Goal: Task Accomplishment & Management: Manage account settings

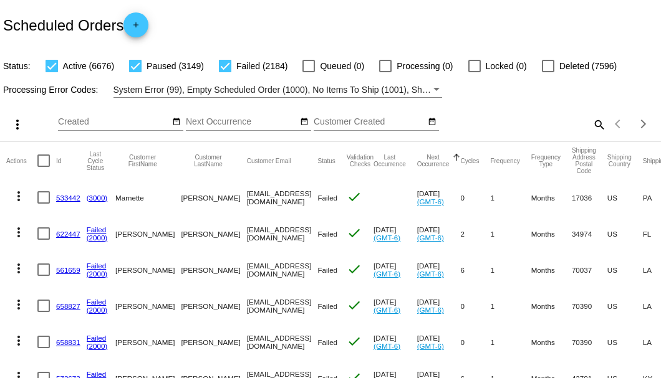
click at [591, 134] on mat-icon "search" at bounding box center [598, 124] width 15 height 19
click at [591, 127] on input "Search" at bounding box center [523, 122] width 165 height 10
paste input "[PERSON_NAME][EMAIL_ADDRESS][PERSON_NAME][DOMAIN_NAME]"
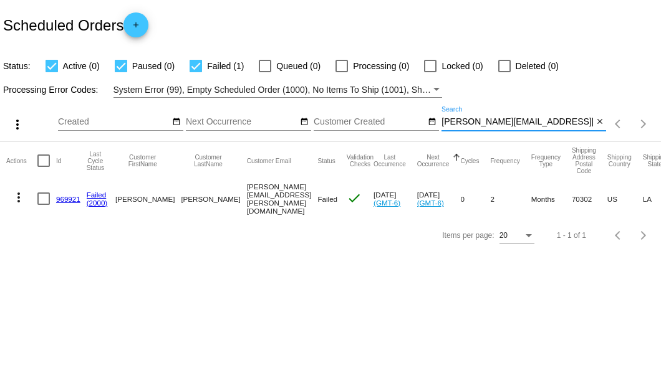
type input "[PERSON_NAME][EMAIL_ADDRESS][PERSON_NAME][DOMAIN_NAME]"
click at [66, 195] on link "969921" at bounding box center [68, 199] width 24 height 8
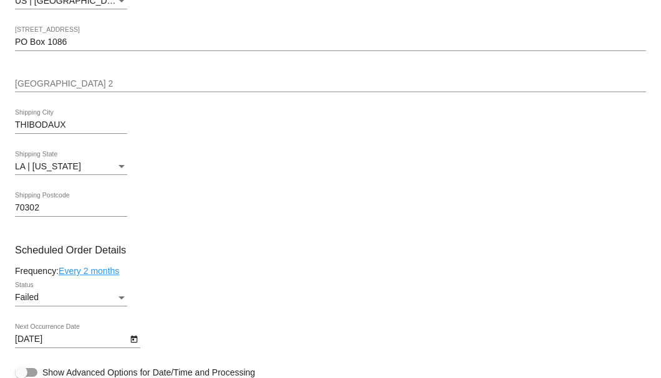
scroll to position [664, 0]
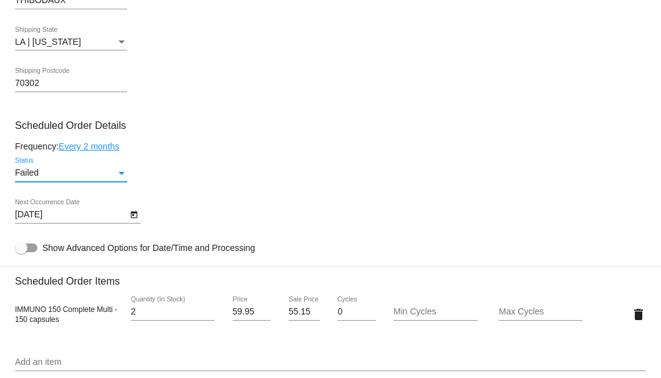
click at [116, 170] on div "Failed" at bounding box center [65, 173] width 101 height 10
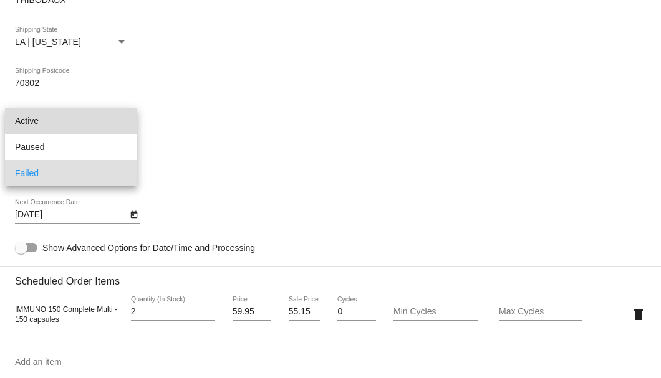
click at [102, 120] on span "Active" at bounding box center [71, 121] width 112 height 26
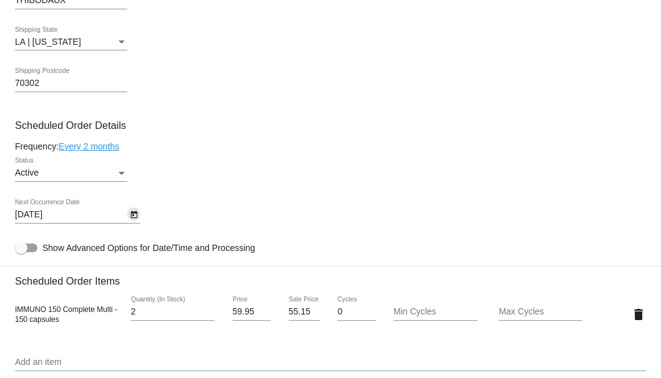
click at [131, 212] on icon "Open calendar" at bounding box center [134, 215] width 9 height 15
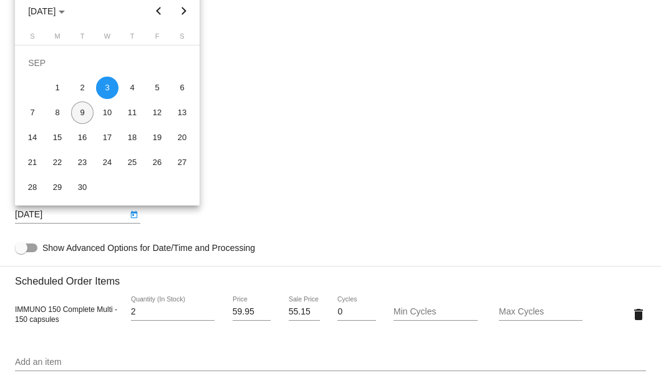
click at [80, 116] on div "9" at bounding box center [82, 113] width 22 height 22
type input "9/9/2025"
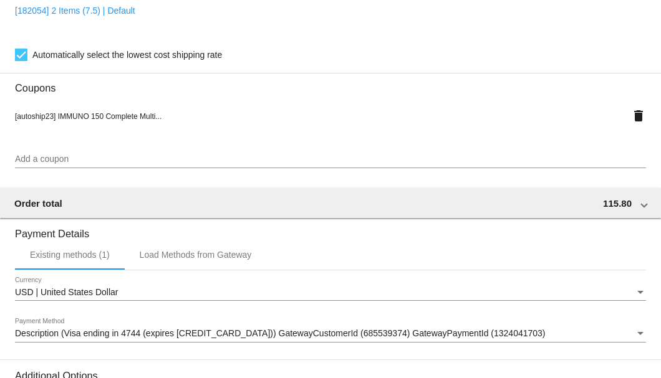
scroll to position [1238, 0]
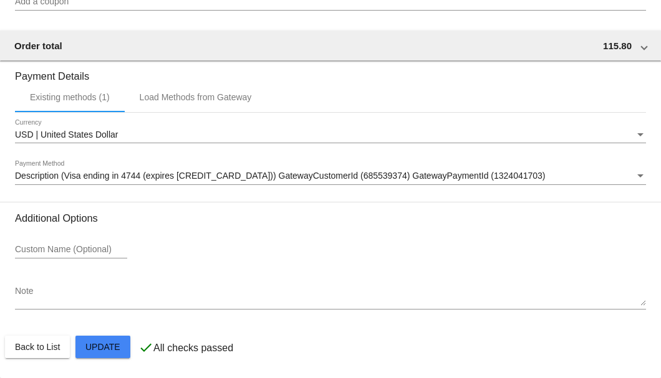
click at [84, 180] on span "Description (Visa ending in 4744 (expires 03/28)) GatewayCustomerId (685539374)…" at bounding box center [280, 176] width 530 height 10
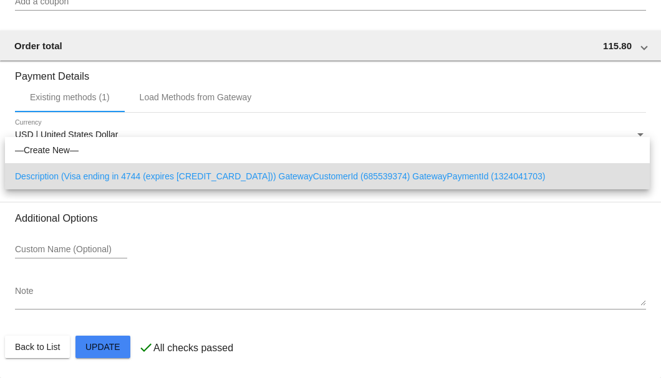
click at [40, 272] on div at bounding box center [330, 189] width 661 height 378
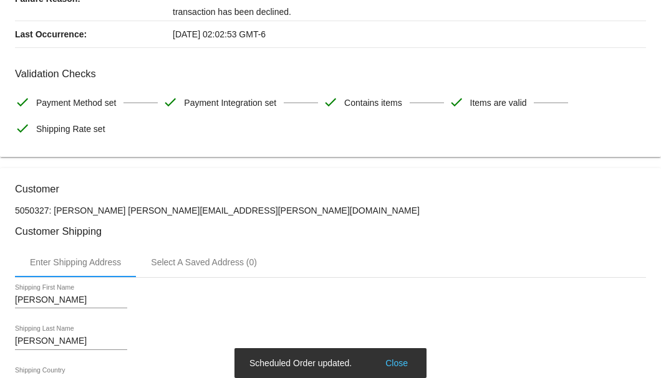
scroll to position [0, 0]
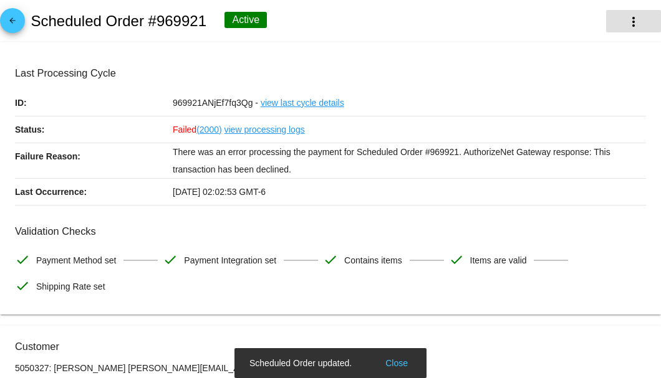
click at [616, 30] on button "more_vert" at bounding box center [633, 21] width 55 height 22
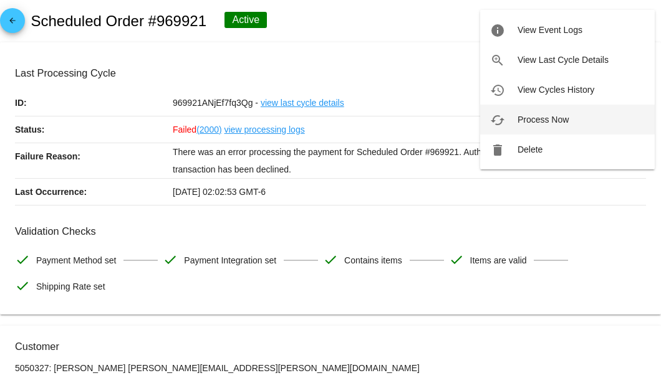
click at [531, 120] on span "Process Now" at bounding box center [542, 120] width 51 height 10
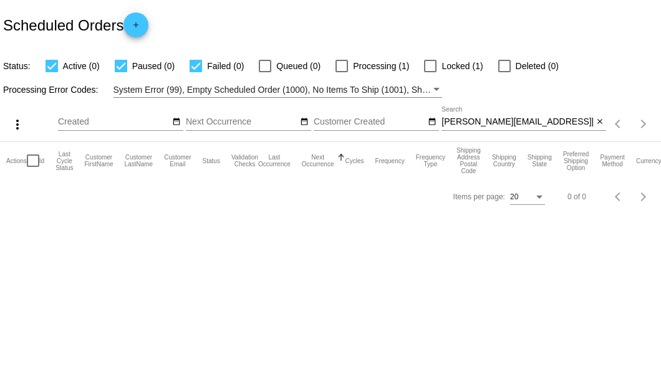
click at [549, 120] on input "[PERSON_NAME][EMAIL_ADDRESS][PERSON_NAME][DOMAIN_NAME]" at bounding box center [516, 122] width 151 height 10
type input "[PERSON_NAME][EMAIL_ADDRESS][PERSON_NAME][DOMAIN_NAME]"
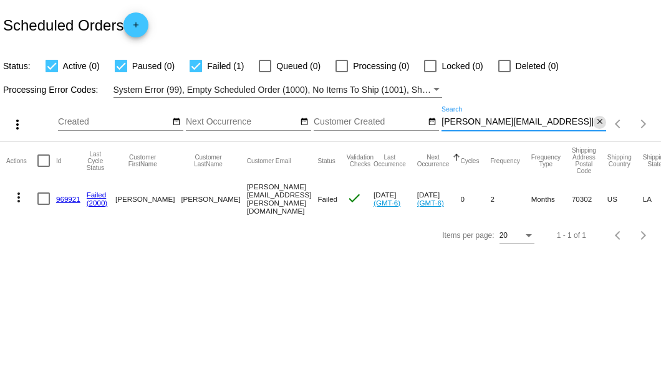
click at [597, 122] on mat-icon "close" at bounding box center [599, 122] width 9 height 10
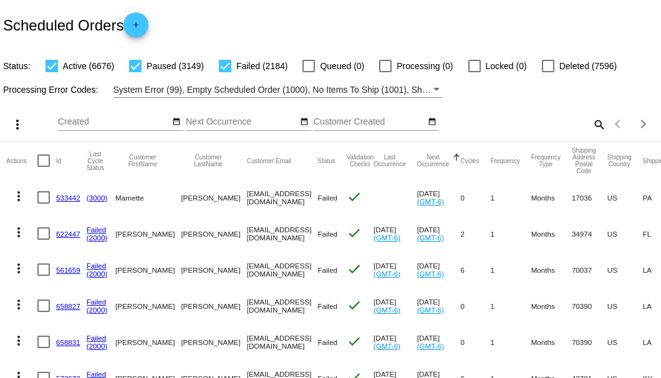
click at [591, 134] on mat-icon "search" at bounding box center [598, 124] width 15 height 19
click at [588, 127] on input "Search" at bounding box center [523, 122] width 165 height 10
paste input "[PERSON_NAME][EMAIL_ADDRESS][PERSON_NAME][DOMAIN_NAME]"
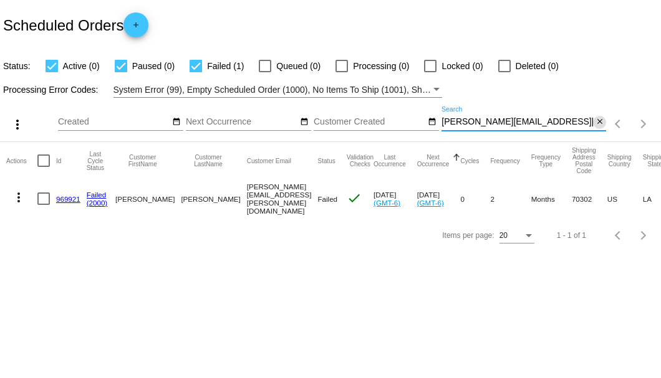
type input "[PERSON_NAME][EMAIL_ADDRESS][PERSON_NAME][DOMAIN_NAME]"
click at [598, 125] on mat-icon "close" at bounding box center [599, 122] width 9 height 10
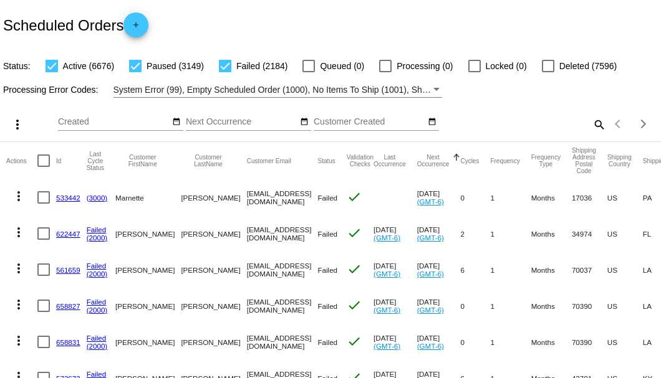
click at [593, 134] on mat-icon "search" at bounding box center [598, 124] width 15 height 19
click at [593, 127] on input "Search" at bounding box center [523, 122] width 165 height 10
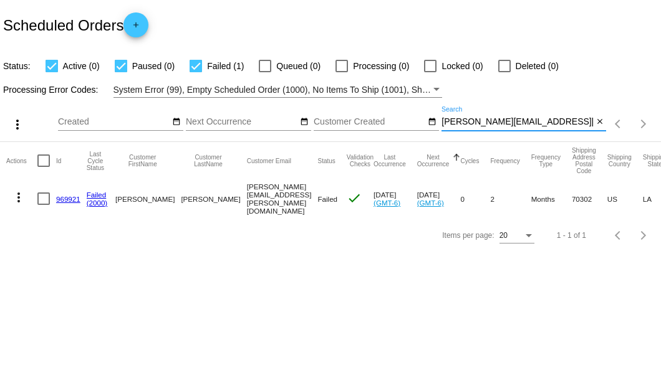
type input "[PERSON_NAME][EMAIL_ADDRESS][PERSON_NAME][DOMAIN_NAME]"
click at [72, 200] on link "969921" at bounding box center [68, 199] width 24 height 8
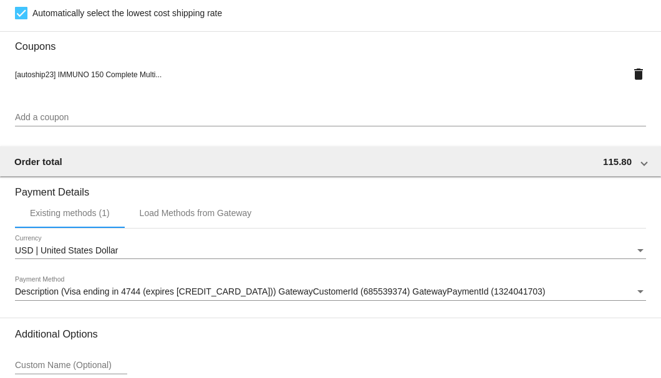
scroll to position [1238, 0]
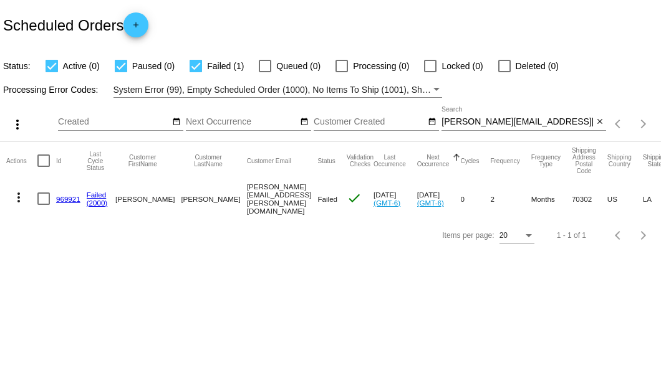
click at [600, 123] on mat-icon "close" at bounding box center [599, 122] width 9 height 10
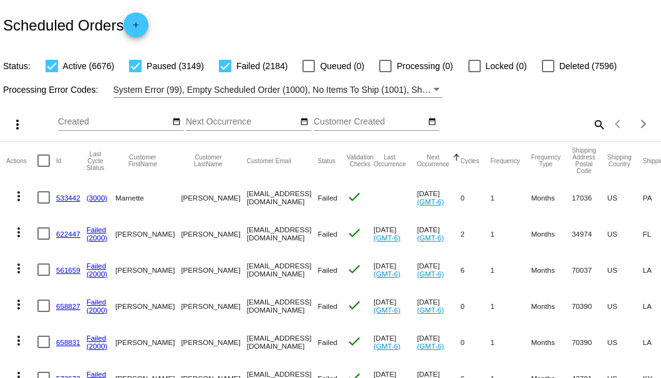
click at [593, 134] on mat-icon "search" at bounding box center [598, 124] width 15 height 19
click at [589, 127] on input "Search" at bounding box center [523, 122] width 165 height 10
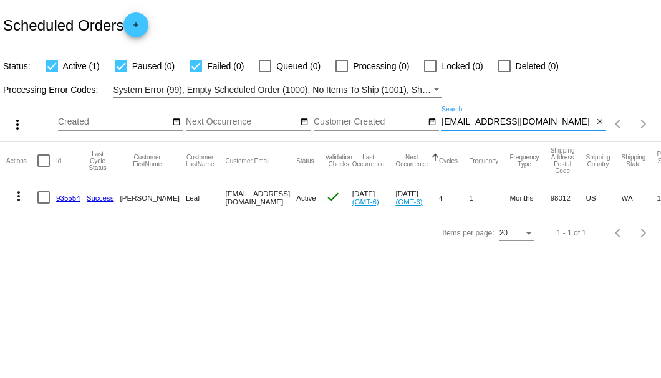
type input "[EMAIL_ADDRESS][DOMAIN_NAME]"
click at [73, 195] on link "935554" at bounding box center [68, 198] width 24 height 8
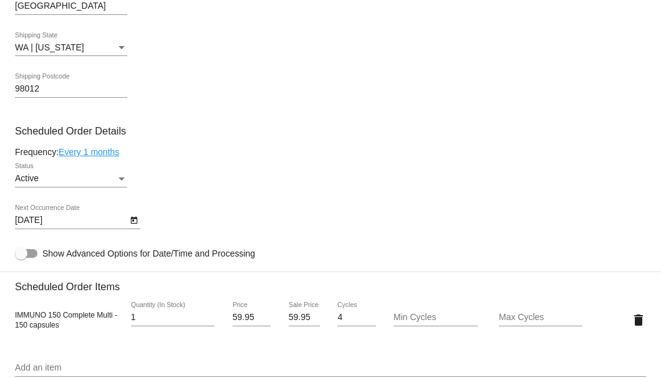
scroll to position [748, 0]
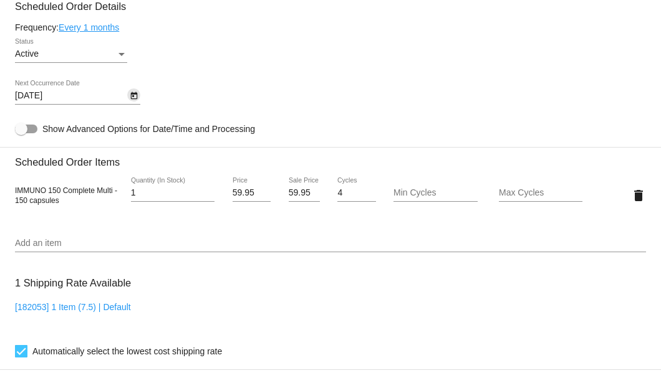
click at [134, 98] on icon "Open calendar" at bounding box center [134, 96] width 9 height 15
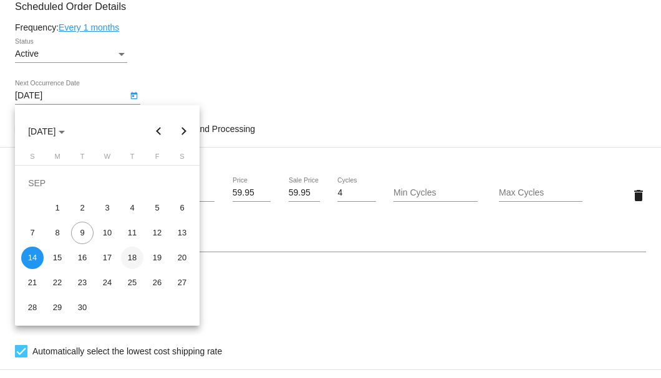
click at [129, 258] on div "18" at bounding box center [132, 258] width 22 height 22
type input "[DATE]"
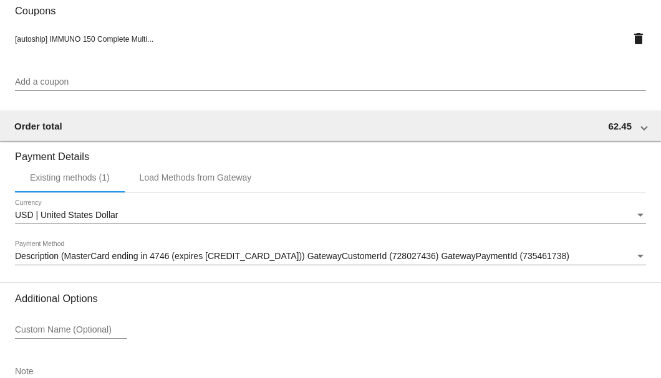
scroll to position [1203, 0]
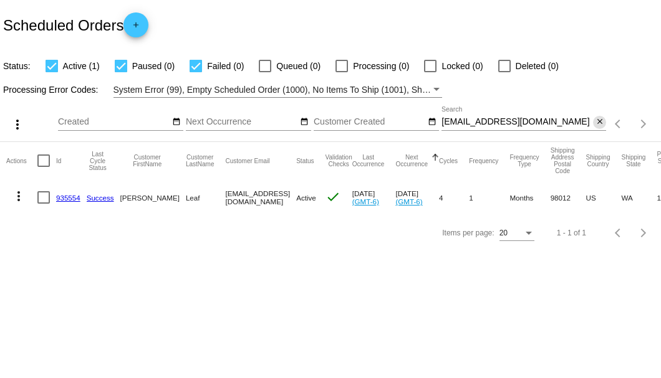
click at [602, 122] on mat-icon "close" at bounding box center [599, 122] width 9 height 10
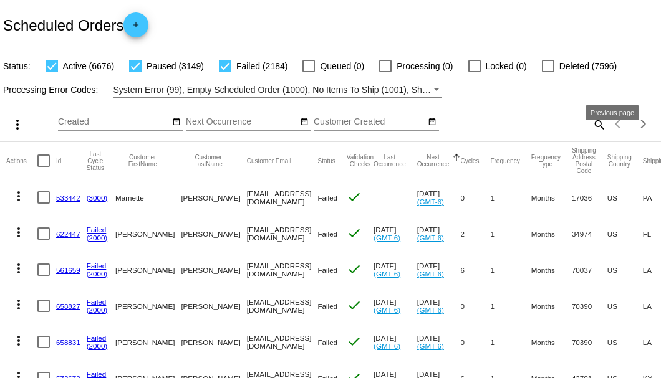
click at [591, 134] on mat-icon "search" at bounding box center [598, 124] width 15 height 19
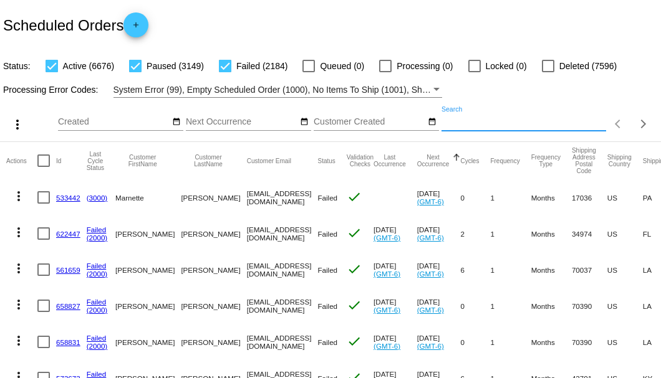
click at [588, 127] on input "Search" at bounding box center [523, 122] width 165 height 10
paste input "skcsteele@gmail.com"
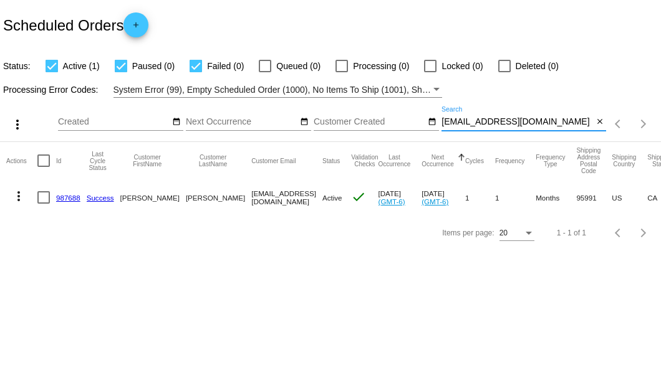
type input "skcsteele@gmail.com"
click at [46, 197] on div at bounding box center [43, 197] width 12 height 12
click at [44, 204] on input "checkbox" at bounding box center [43, 204] width 1 height 1
checkbox input "true"
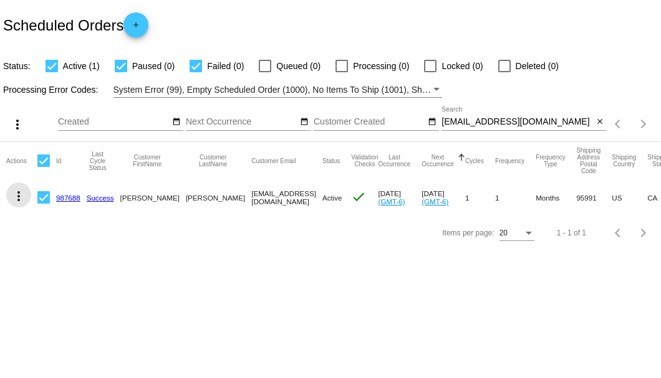
click at [16, 193] on mat-icon "more_vert" at bounding box center [18, 196] width 15 height 15
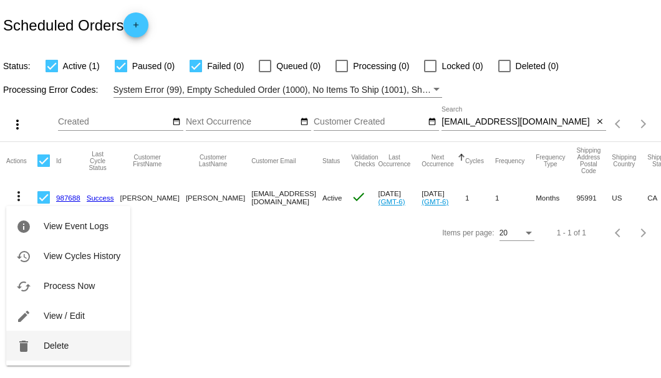
click at [65, 344] on span "Delete" at bounding box center [56, 346] width 25 height 10
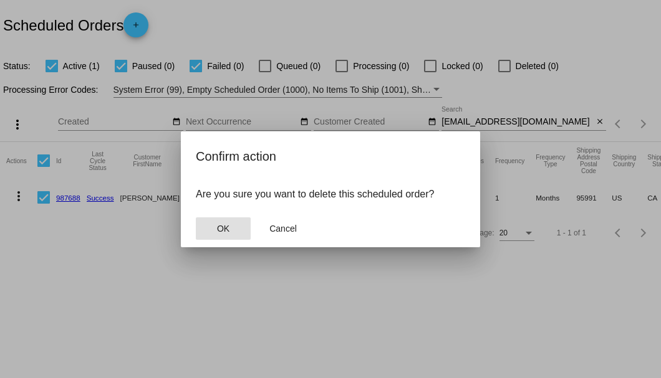
click at [214, 232] on button "OK" at bounding box center [223, 229] width 55 height 22
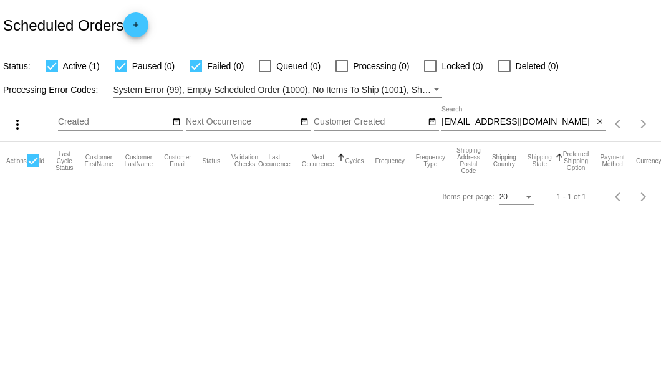
click at [548, 133] on div "skcsteele@gmail.com Search close" at bounding box center [523, 125] width 165 height 36
click at [547, 125] on input "skcsteele@gmail.com" at bounding box center [516, 122] width 151 height 10
type input "skcsteele@gmail.com"
click at [598, 125] on mat-icon "close" at bounding box center [599, 122] width 9 height 10
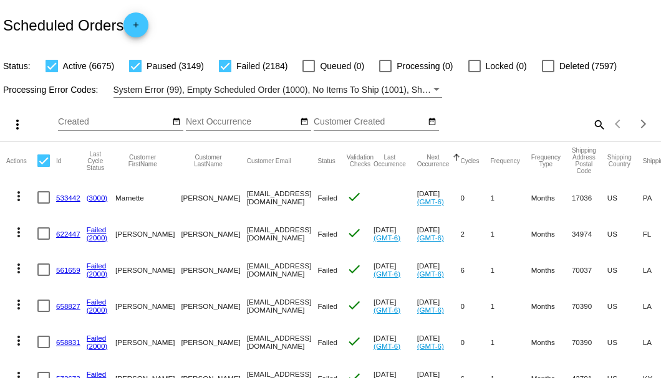
click at [594, 134] on mat-icon "search" at bounding box center [598, 124] width 15 height 19
click at [589, 127] on input "Search" at bounding box center [523, 122] width 165 height 10
paste input "mmblondie07@gmail.com"
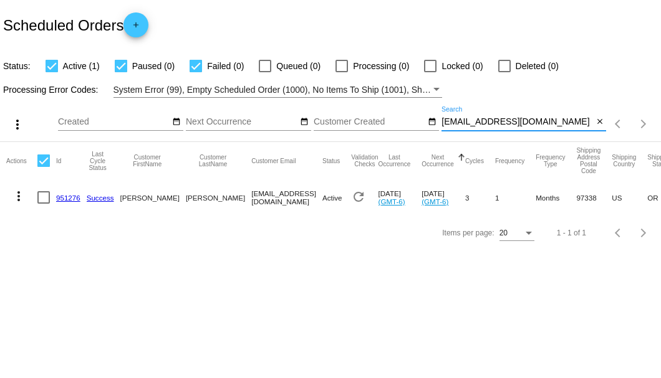
type input "mmblondie07@gmail.com"
click at [42, 199] on div at bounding box center [43, 197] width 12 height 12
click at [43, 204] on input "checkbox" at bounding box center [43, 204] width 1 height 1
checkbox input "true"
click at [23, 196] on mat-icon "more_vert" at bounding box center [18, 196] width 15 height 15
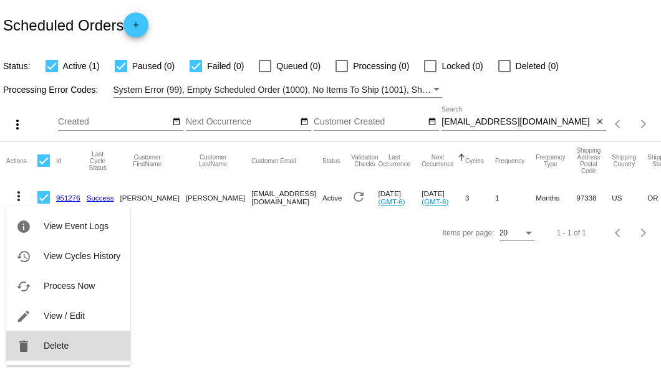
click at [46, 344] on span "Delete" at bounding box center [56, 346] width 25 height 10
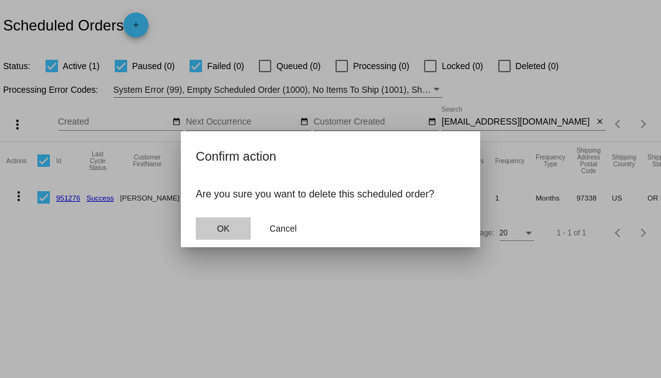
click at [224, 229] on span "OK" at bounding box center [223, 229] width 12 height 10
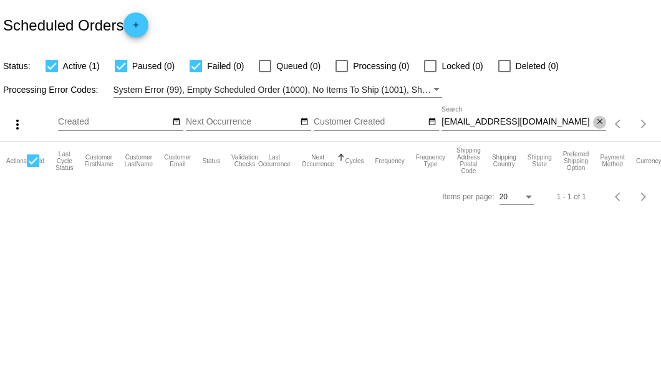
click at [600, 123] on mat-icon "close" at bounding box center [599, 122] width 9 height 10
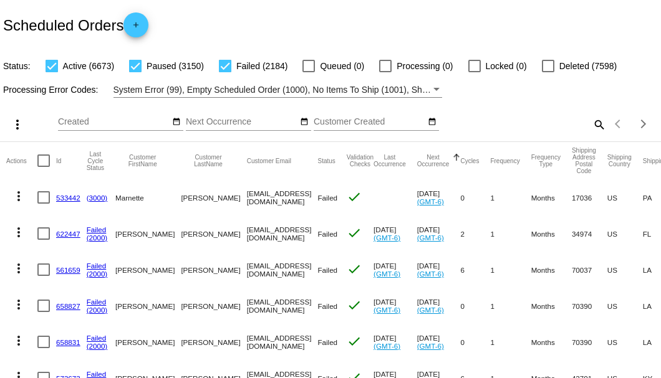
click at [591, 134] on mat-icon "search" at bounding box center [598, 124] width 15 height 19
click at [590, 127] on input "Search" at bounding box center [523, 122] width 165 height 10
paste input "917654"
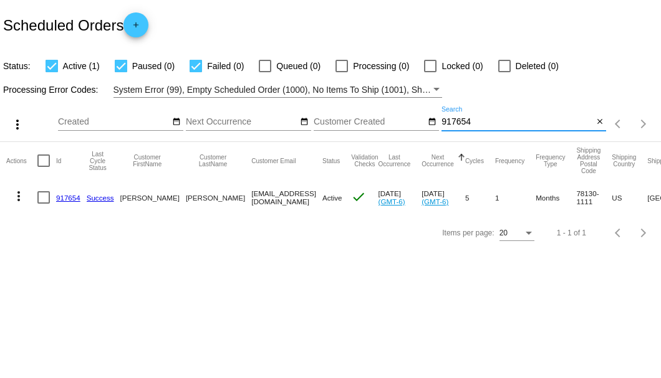
type input "917654"
click at [64, 194] on link "917654" at bounding box center [68, 198] width 24 height 8
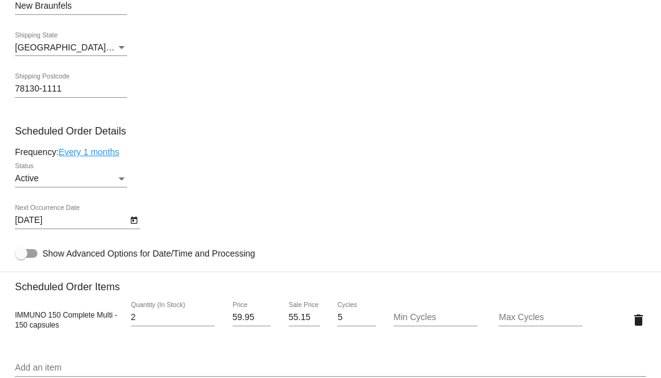
scroll to position [789, 0]
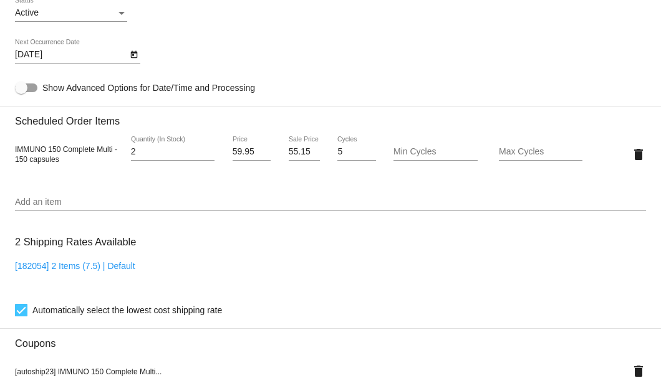
click at [106, 193] on div "Add an item" at bounding box center [330, 199] width 631 height 24
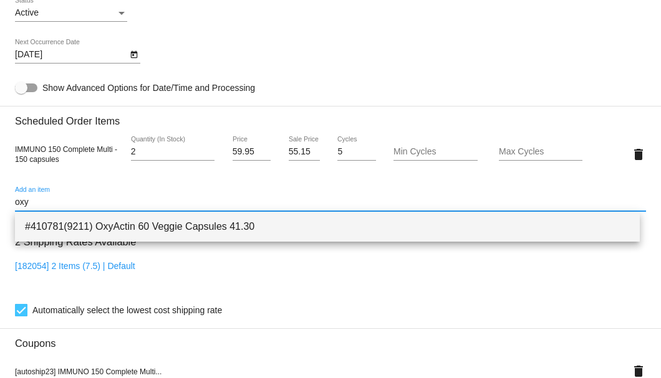
type input "oxy"
click at [108, 224] on span "#410781(9211) OxyActin 60 Veggie Capsules 41.30" at bounding box center [327, 227] width 605 height 30
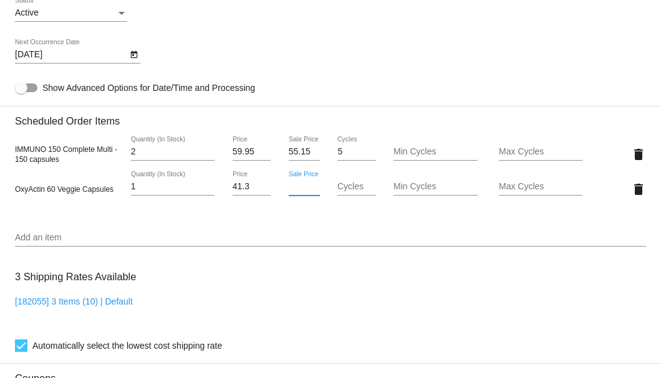
click at [298, 185] on input "Sale Price" at bounding box center [304, 187] width 31 height 10
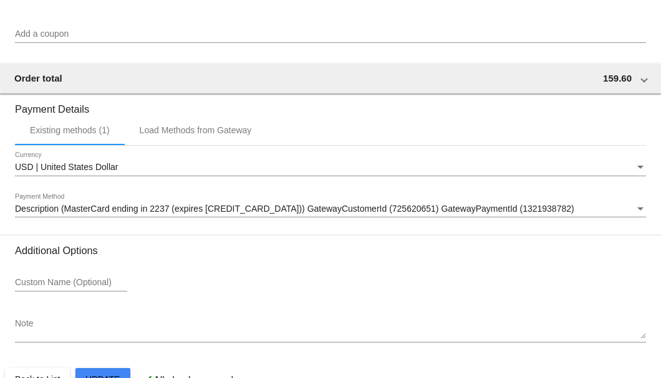
scroll to position [1239, 0]
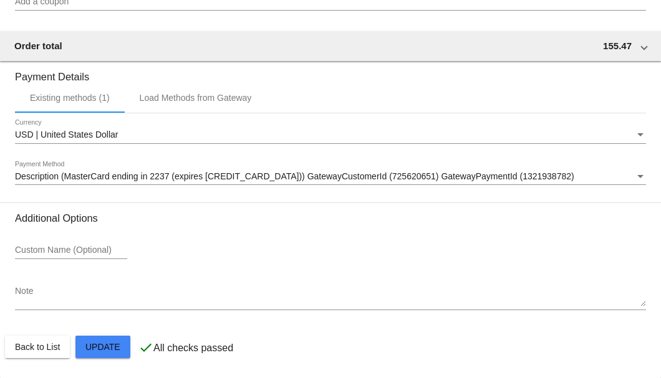
type input "37.17"
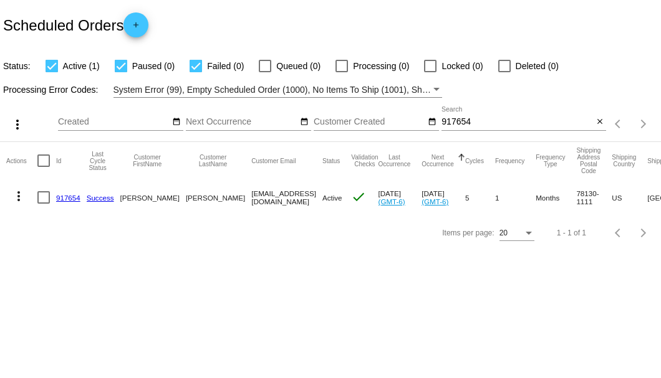
click at [72, 196] on link "917654" at bounding box center [68, 198] width 24 height 8
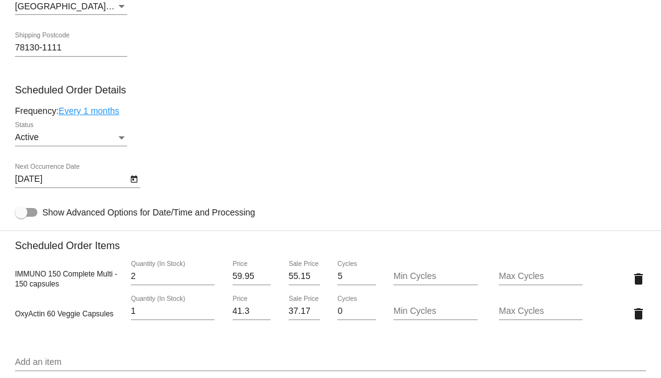
scroll to position [831, 0]
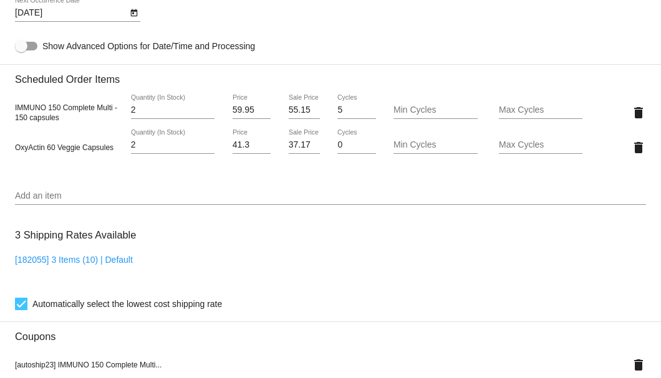
type input "2"
click at [209, 141] on input "2" at bounding box center [173, 145] width 84 height 10
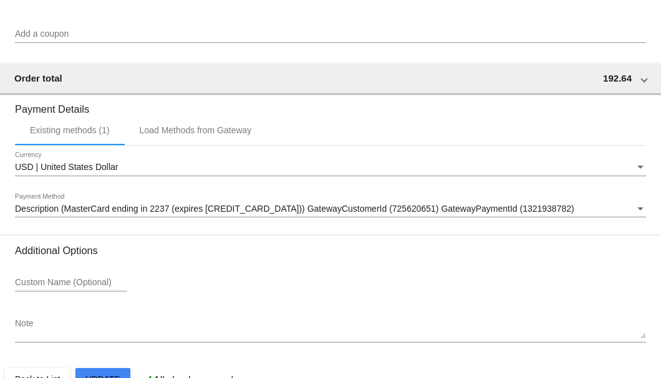
scroll to position [1239, 0]
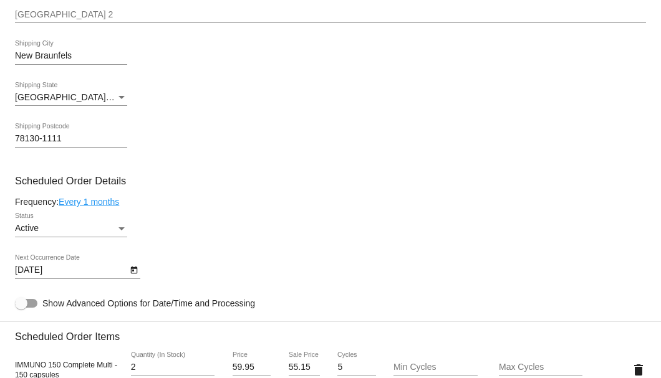
scroll to position [491, 0]
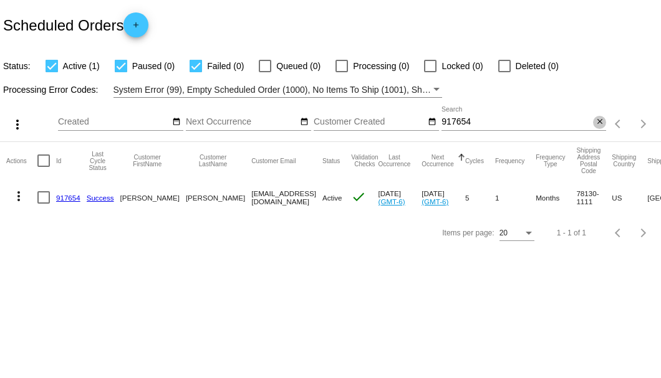
click at [597, 119] on mat-icon "close" at bounding box center [599, 122] width 9 height 10
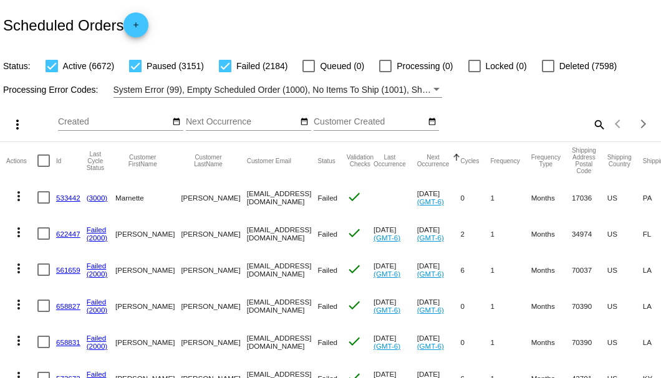
click at [595, 134] on mat-icon "search" at bounding box center [598, 124] width 15 height 19
click at [595, 127] on input "Search" at bounding box center [523, 122] width 165 height 10
paste input "ortizeva@aol.com"
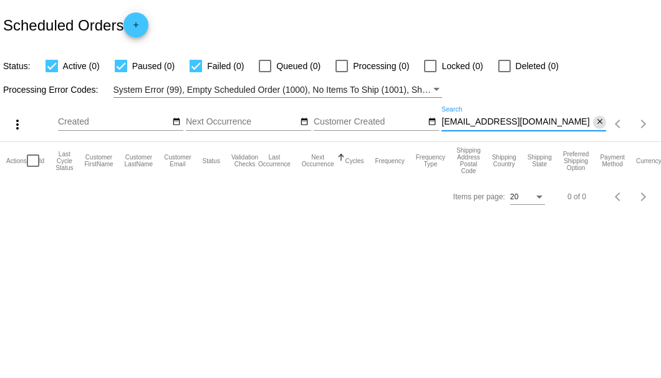
type input "ortizeva@aol.com"
click at [600, 124] on mat-icon "close" at bounding box center [599, 122] width 9 height 10
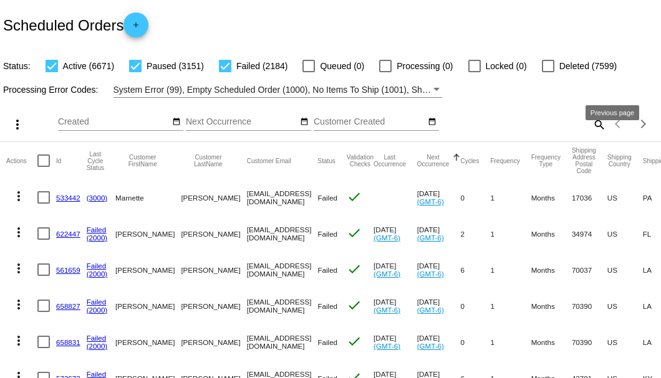
click at [591, 134] on mat-icon "search" at bounding box center [598, 124] width 15 height 19
click at [591, 127] on input "Search" at bounding box center [523, 122] width 165 height 10
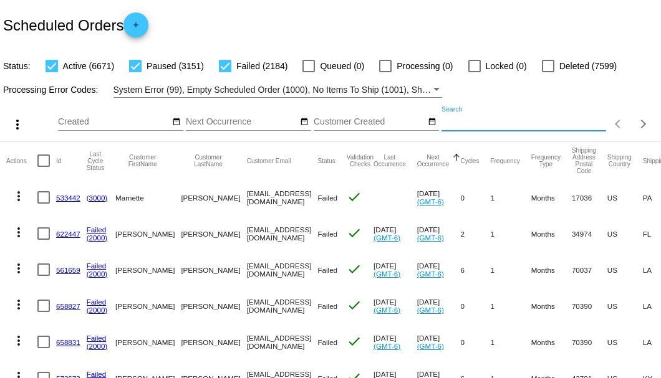
paste input "abatemichele52@gmail.com"
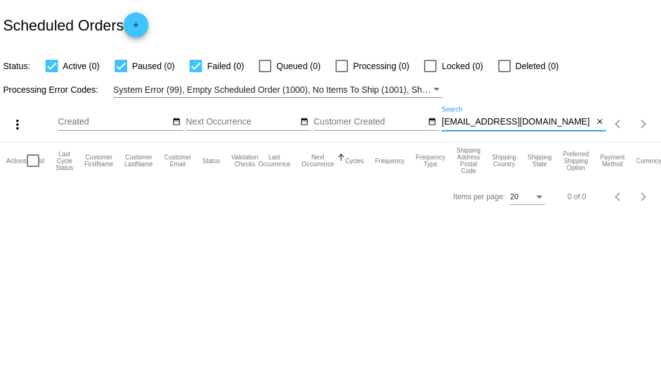
click at [592, 123] on input "abatemichele52@gmail.com" at bounding box center [516, 122] width 151 height 10
type input "abatemichele52@gmail.com"
click at [598, 123] on mat-icon "close" at bounding box center [599, 122] width 9 height 10
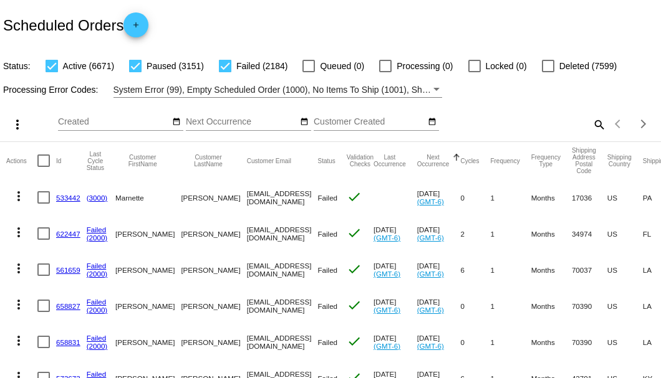
click at [591, 134] on mat-icon "search" at bounding box center [598, 124] width 15 height 19
click at [590, 127] on input "Search" at bounding box center [523, 122] width 165 height 10
paste input "louietints@gmail.com"
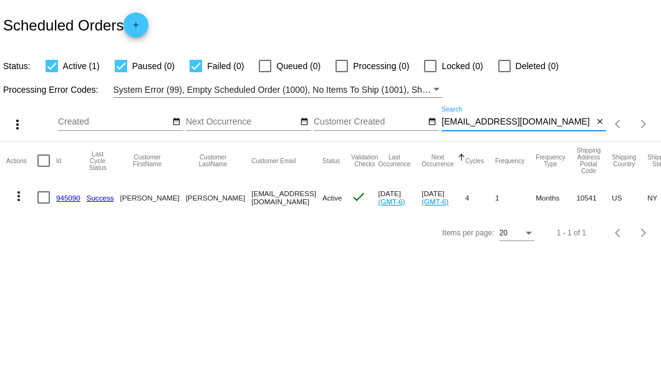
type input "louietints@gmail.com"
click at [42, 196] on div at bounding box center [43, 197] width 12 height 12
click at [43, 204] on input "checkbox" at bounding box center [43, 204] width 1 height 1
checkbox input "true"
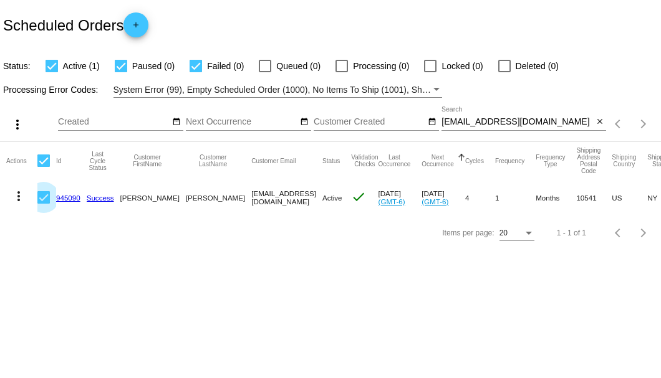
checkbox input "true"
click at [26, 196] on mat-icon "more_vert" at bounding box center [18, 196] width 15 height 15
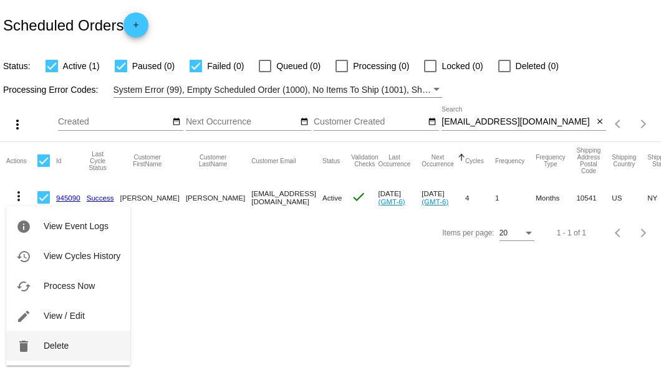
click at [54, 343] on span "Delete" at bounding box center [56, 346] width 25 height 10
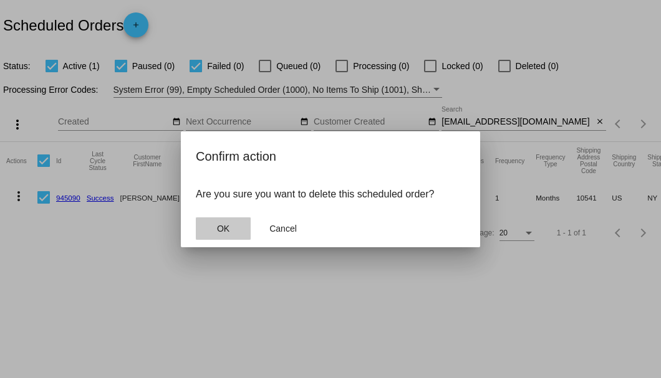
click at [238, 235] on button "OK" at bounding box center [223, 229] width 55 height 22
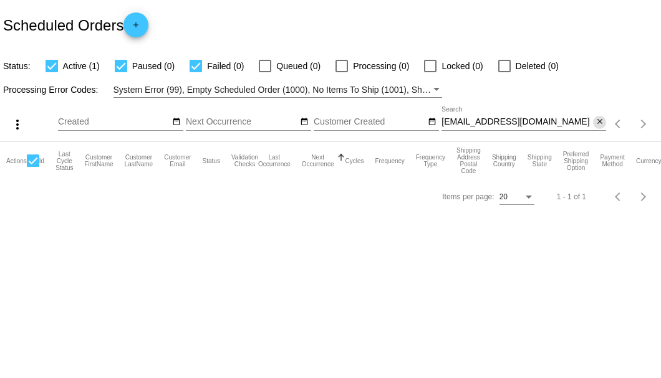
click at [595, 123] on mat-icon "close" at bounding box center [599, 122] width 9 height 10
